Goal: Information Seeking & Learning: Understand process/instructions

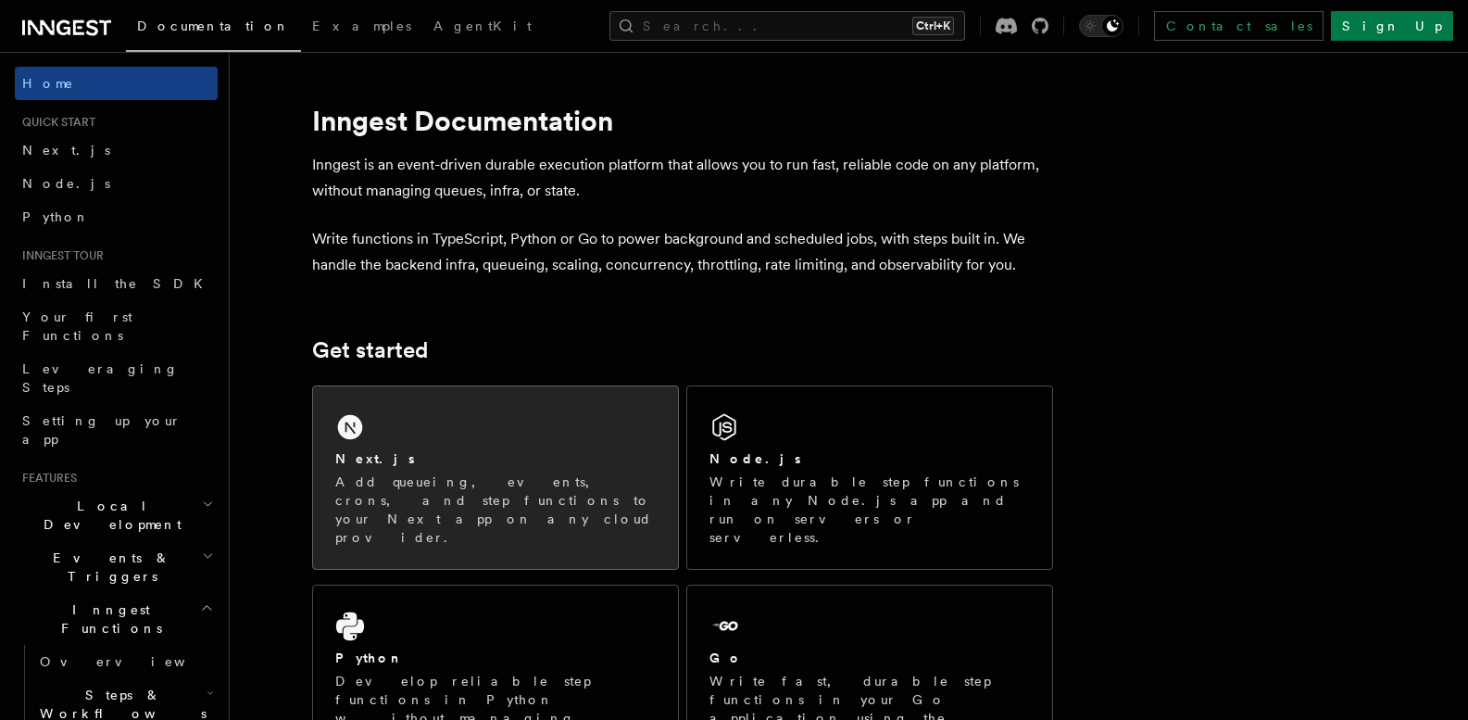
click at [458, 436] on div "Next.js Add queueing, events, crons, and step functions to your Next app on any…" at bounding box center [495, 477] width 365 height 182
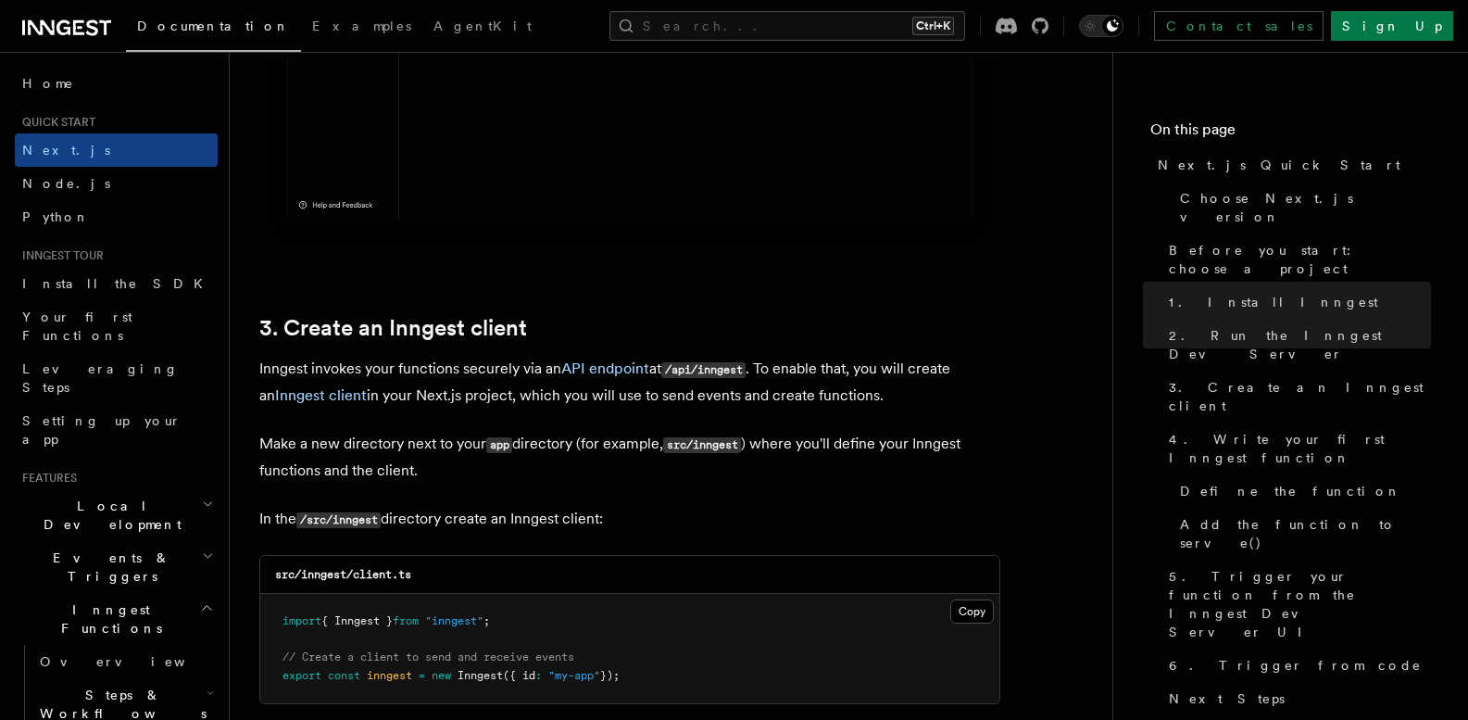
scroll to position [2223, 0]
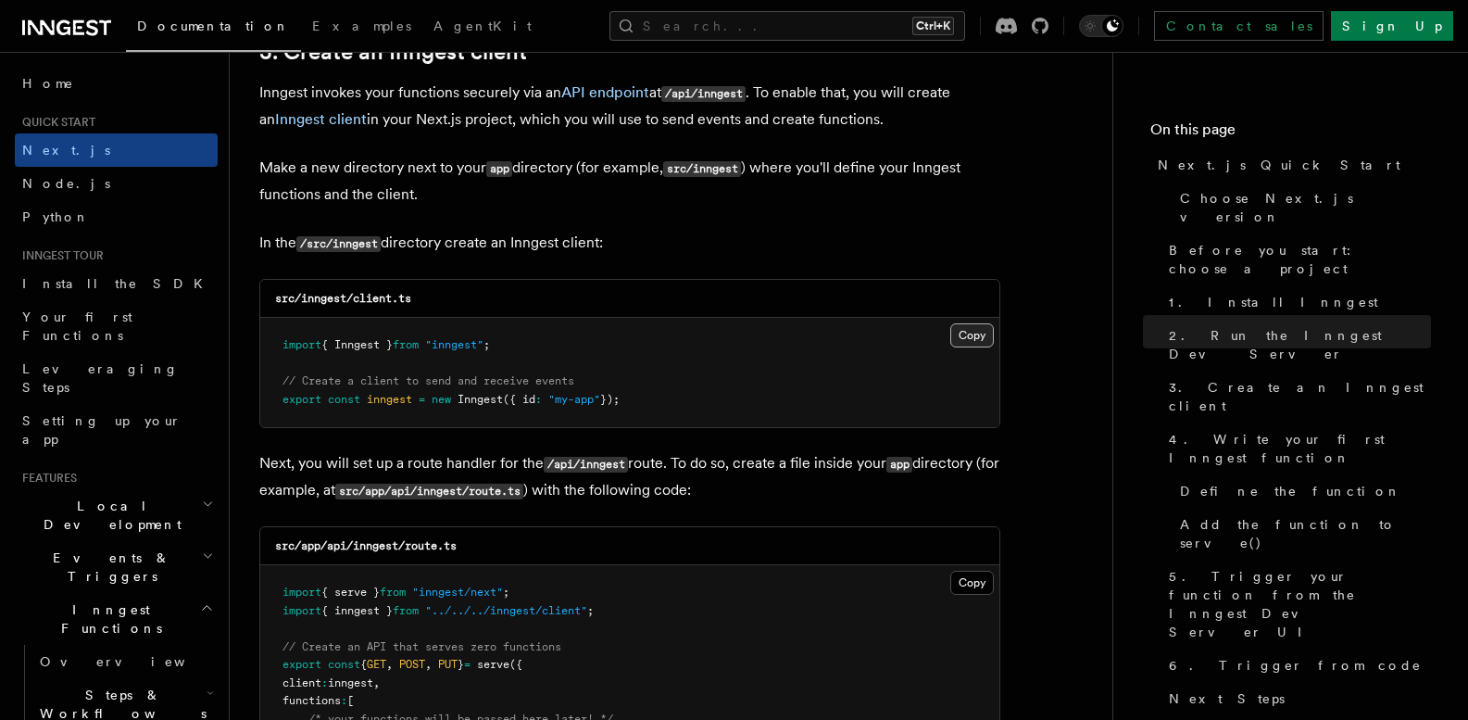
click at [977, 334] on button "Copy Copied" at bounding box center [972, 335] width 44 height 24
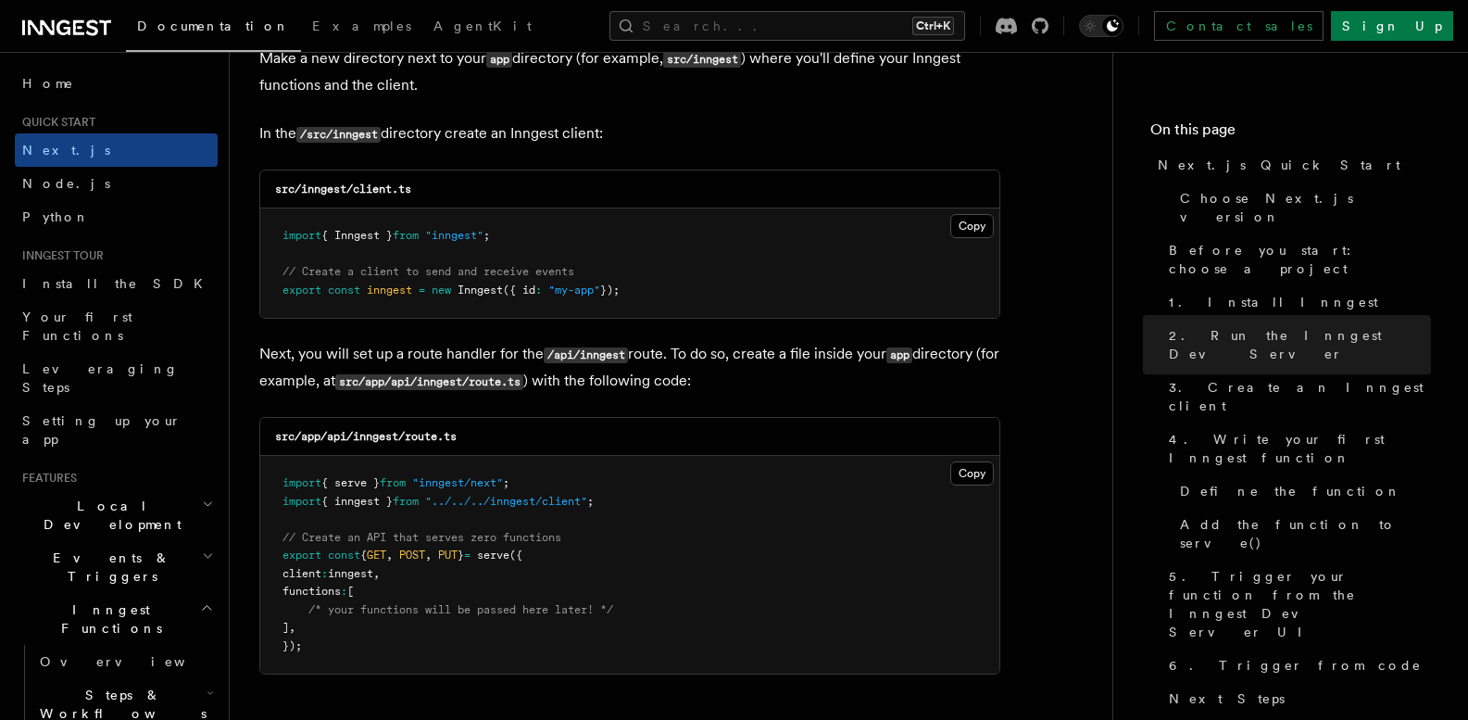
scroll to position [2316, 0]
